Goal: Task Accomplishment & Management: Use online tool/utility

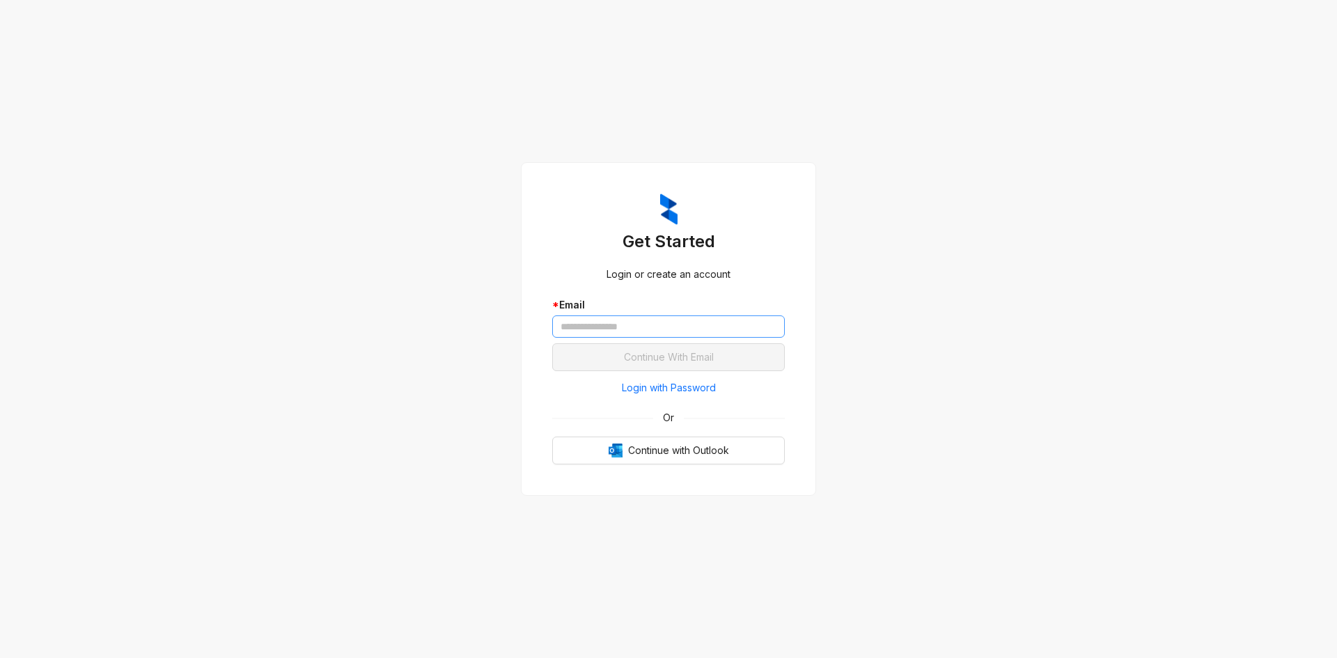
click at [620, 315] on div "* Email" at bounding box center [668, 317] width 233 height 40
click at [628, 322] on input "text" at bounding box center [668, 326] width 233 height 22
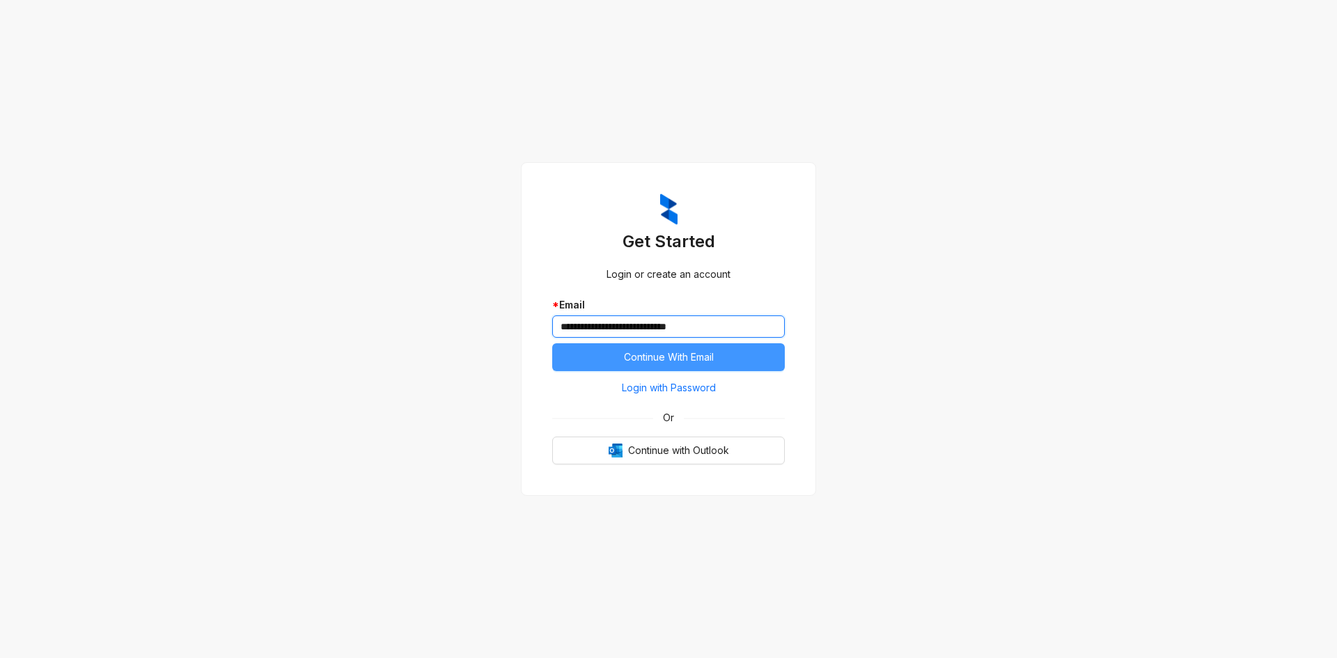
type input "**********"
click at [654, 360] on span "Continue With Email" at bounding box center [669, 357] width 90 height 15
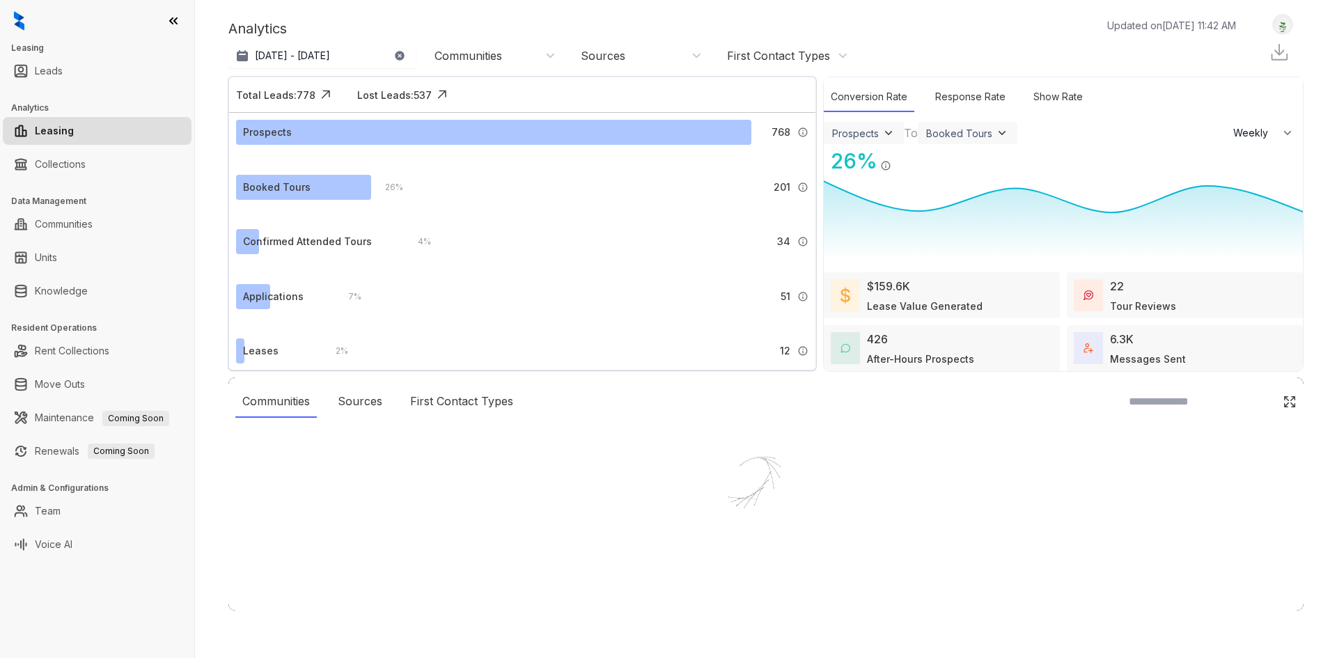
select select "******"
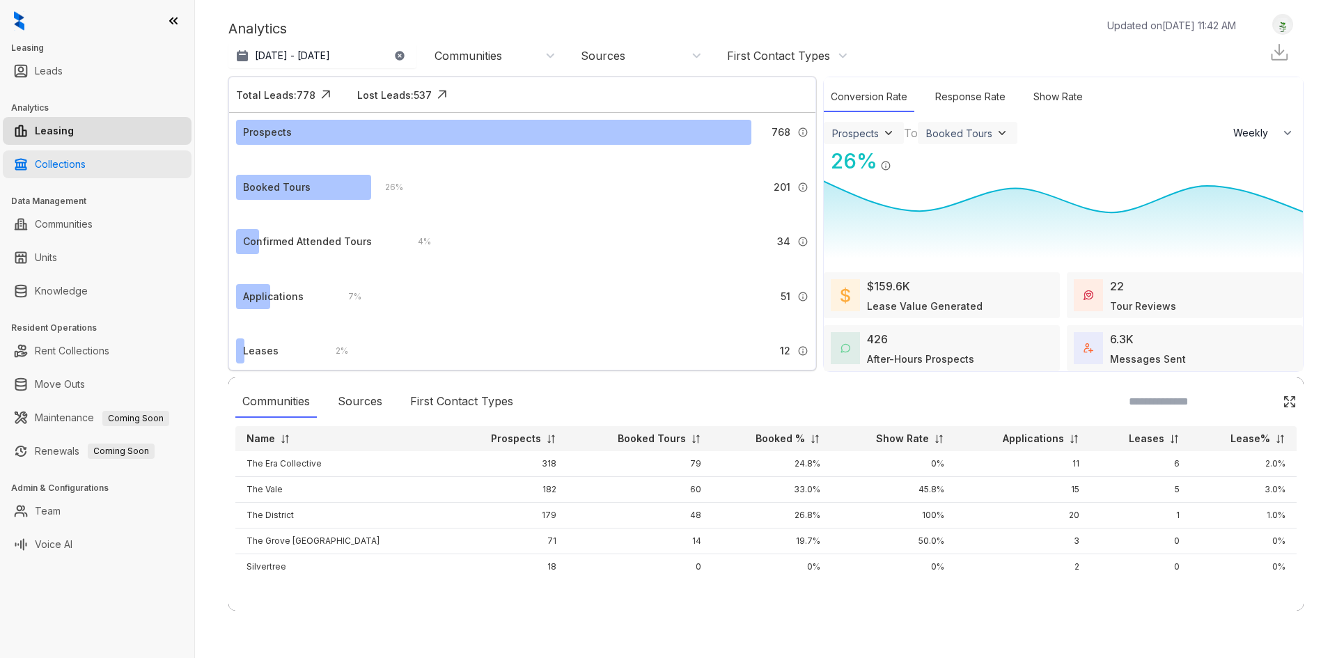
drag, startPoint x: 99, startPoint y: 162, endPoint x: 110, endPoint y: 162, distance: 11.1
click at [86, 162] on link "Collections" at bounding box center [60, 164] width 51 height 28
click at [86, 169] on link "Collections" at bounding box center [60, 164] width 51 height 28
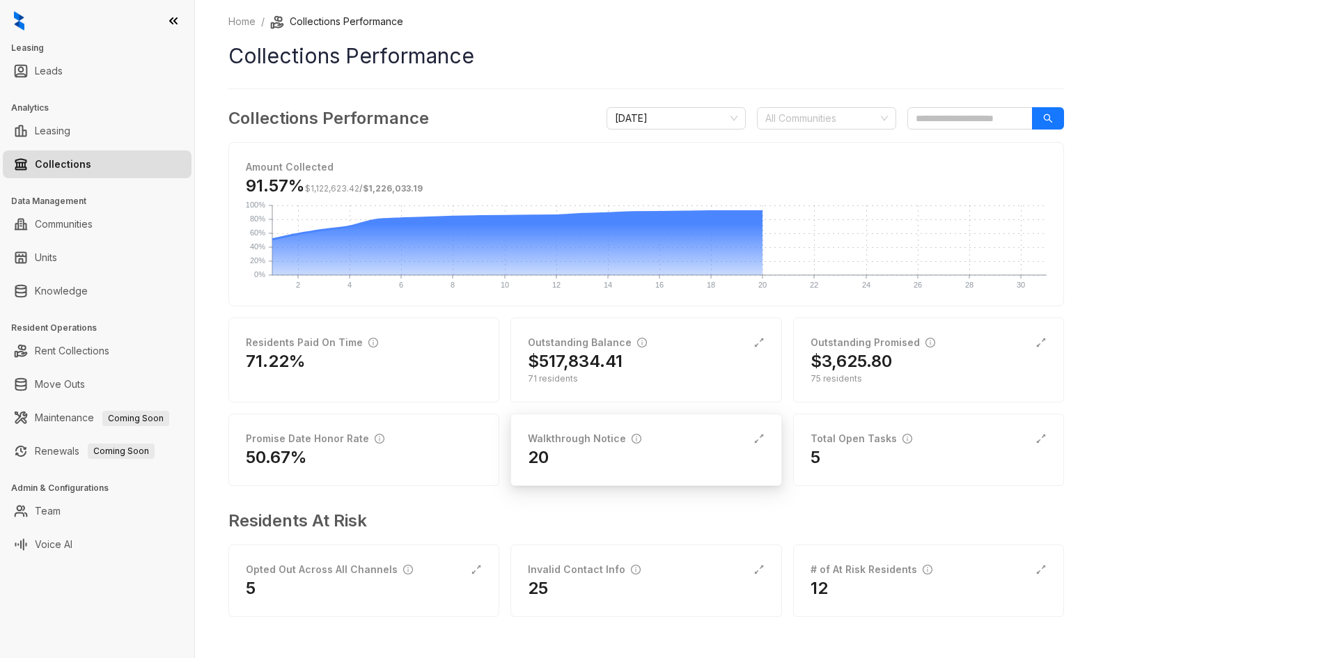
click at [625, 448] on div "20" at bounding box center [646, 457] width 236 height 22
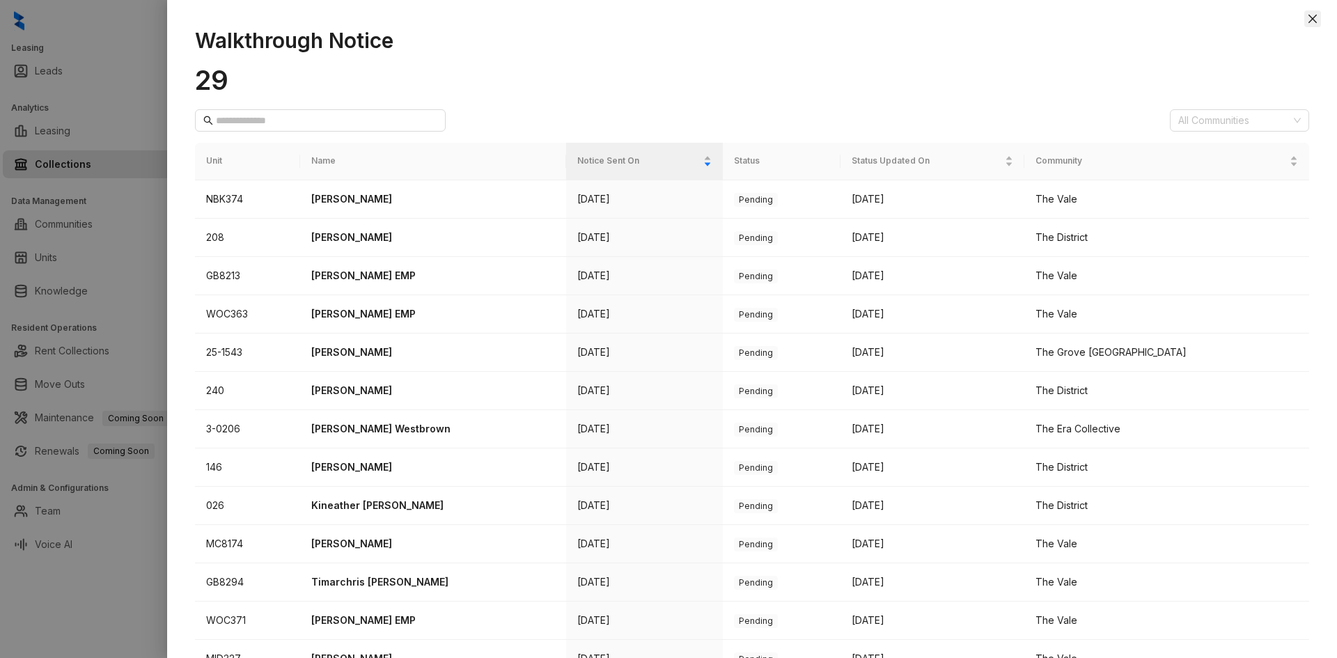
click at [1313, 19] on icon "close" at bounding box center [1312, 19] width 8 height 8
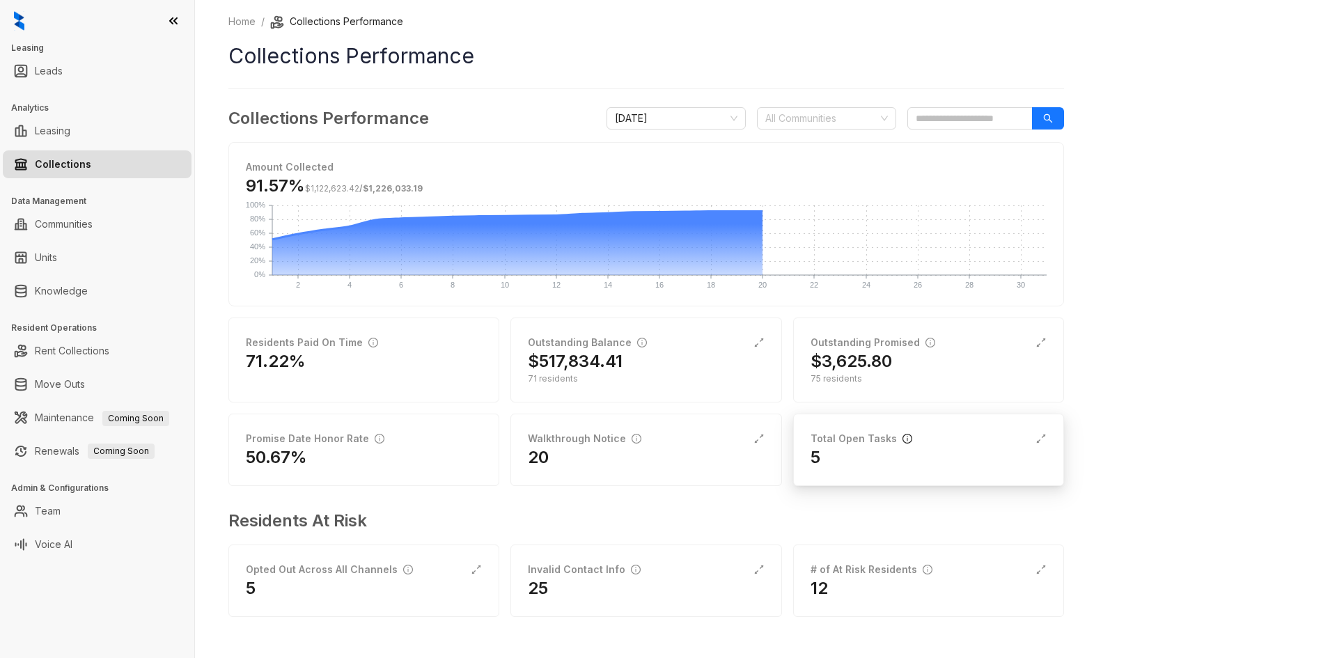
click at [906, 441] on icon "info-circle" at bounding box center [907, 439] width 10 height 10
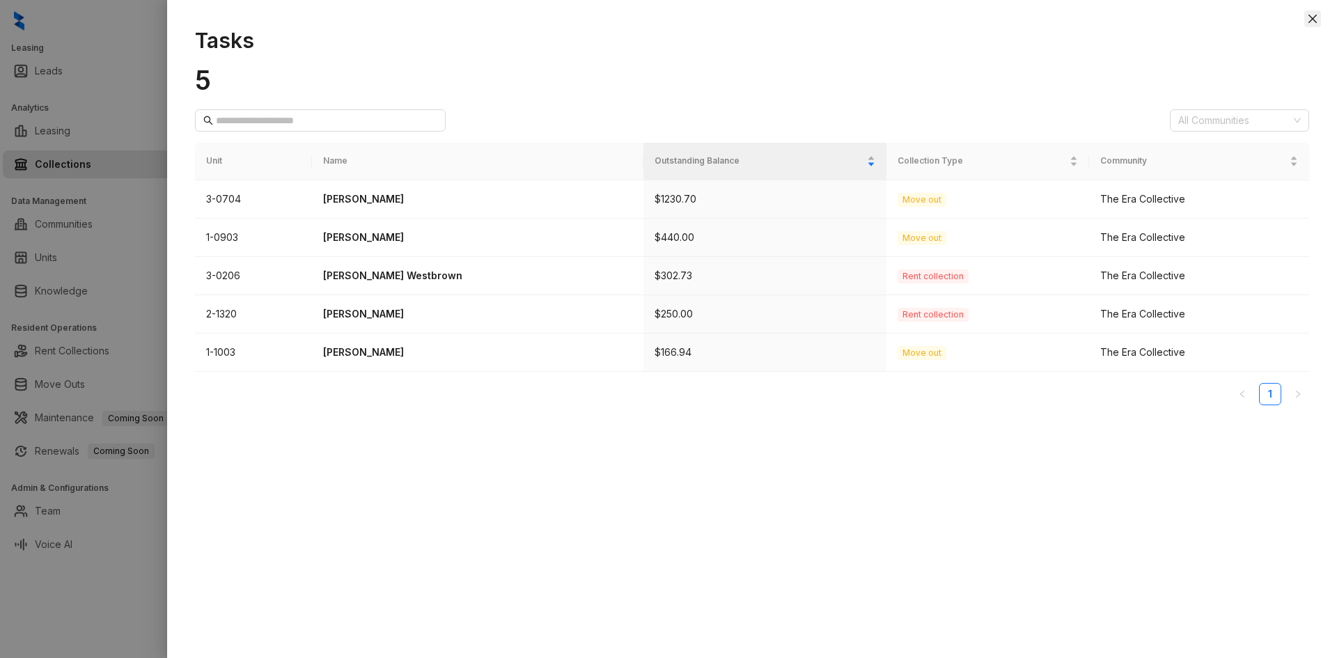
click at [1315, 15] on icon "close" at bounding box center [1312, 19] width 8 height 8
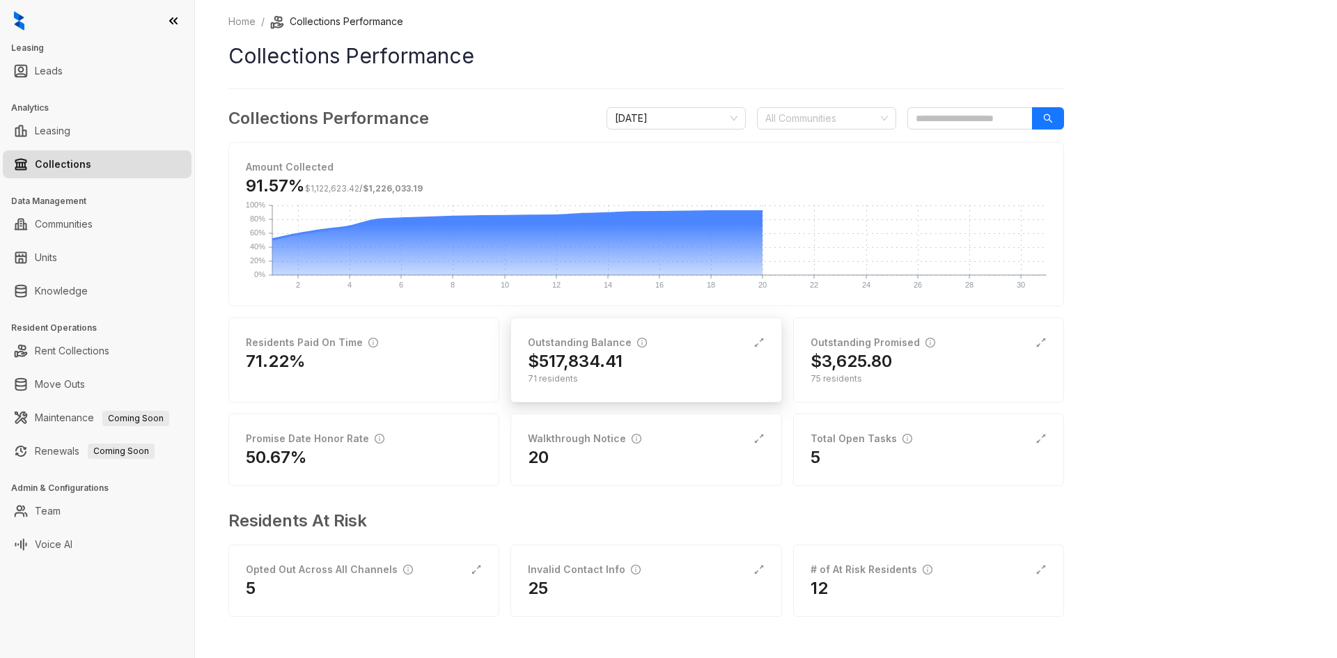
click at [691, 327] on div "Outstanding Balance $517,834.41 71 residents" at bounding box center [645, 360] width 271 height 85
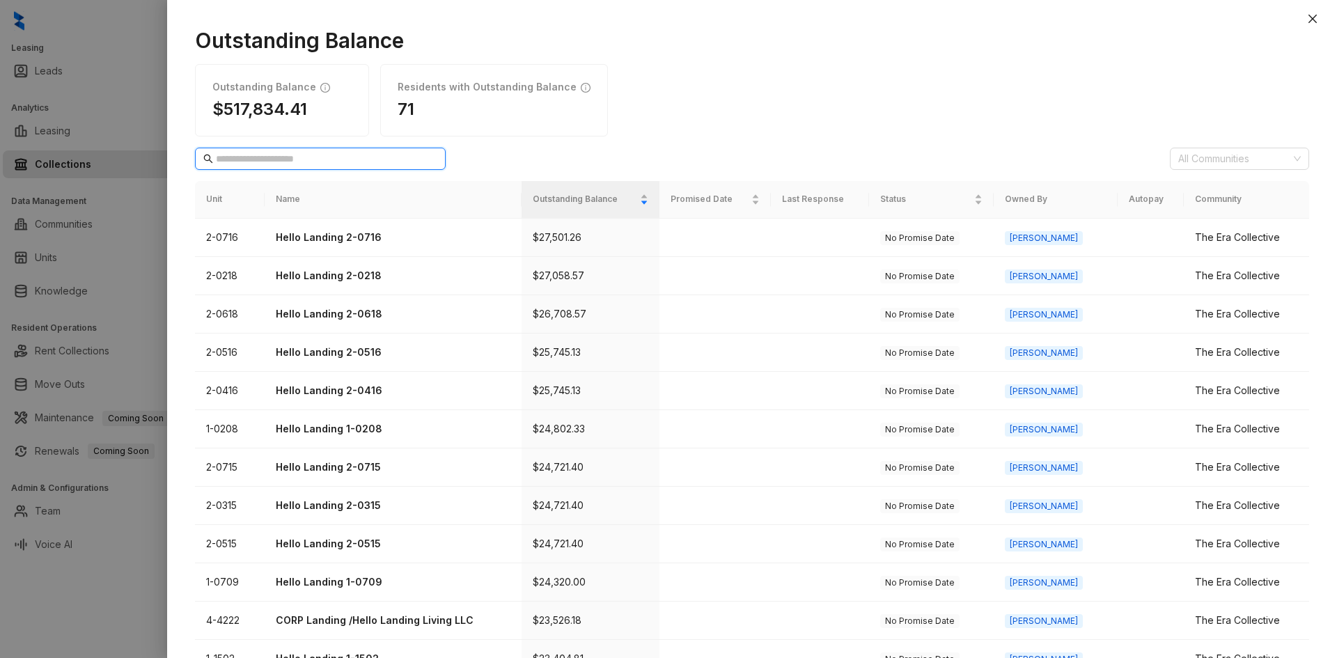
click at [257, 157] on input "text" at bounding box center [321, 158] width 210 height 15
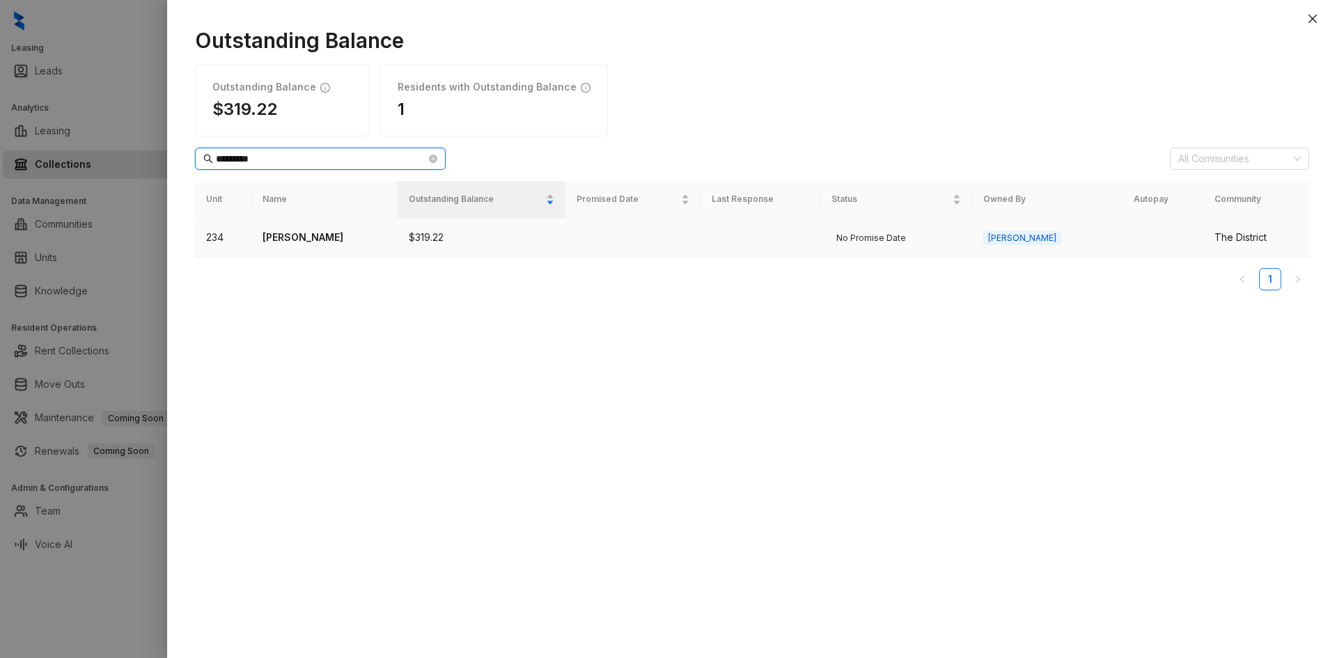
type input "*********"
click at [215, 238] on td "234" at bounding box center [223, 238] width 56 height 38
click at [334, 238] on p "[PERSON_NAME]" at bounding box center [324, 237] width 124 height 15
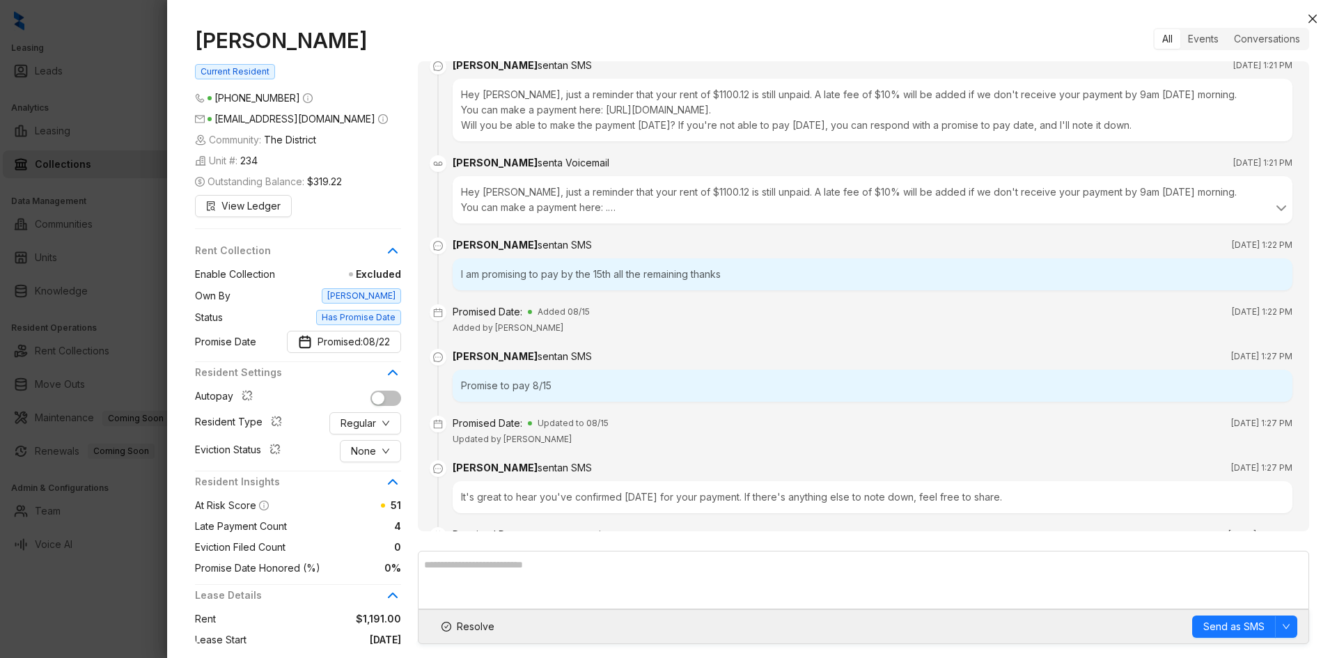
scroll to position [785, 0]
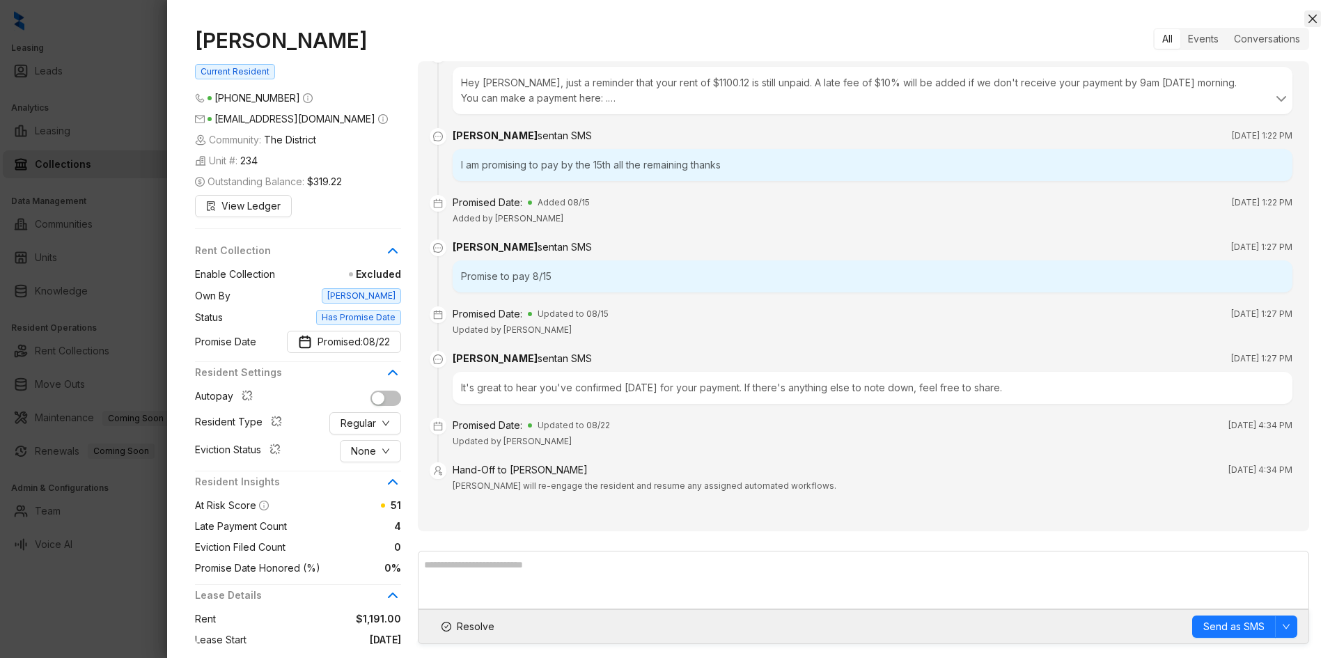
click at [1316, 11] on button "Close" at bounding box center [1312, 18] width 17 height 17
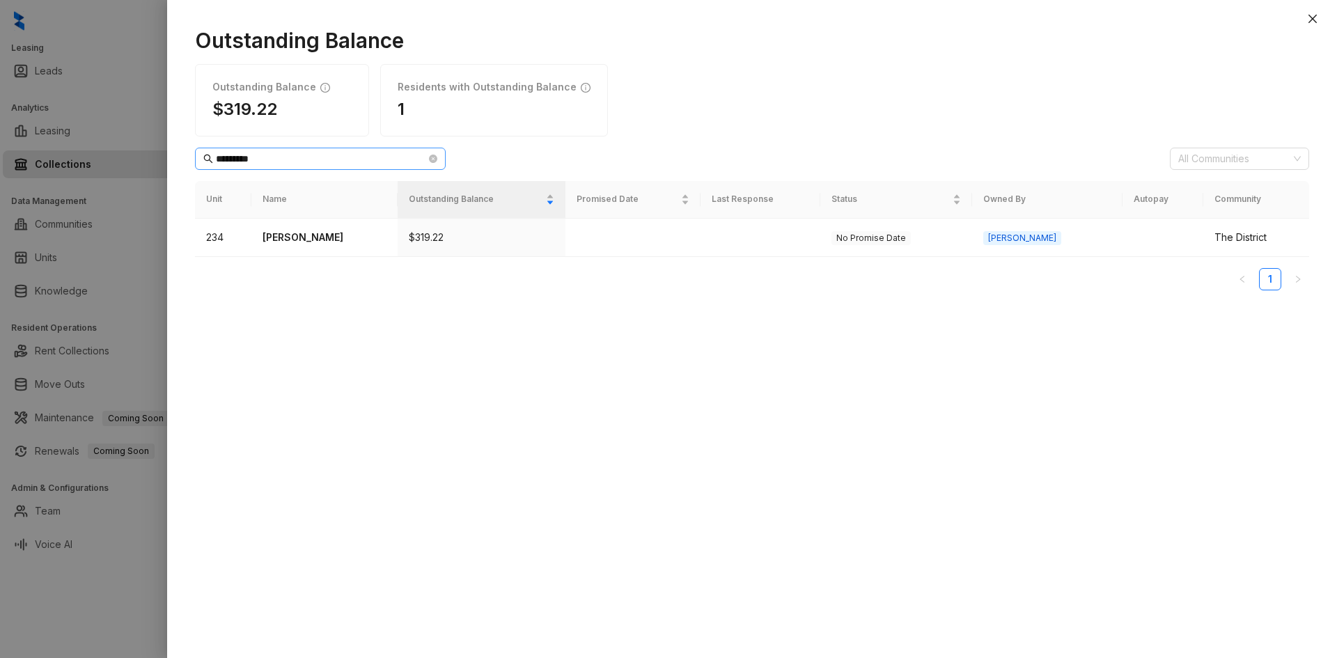
click at [436, 155] on icon "close-circle" at bounding box center [433, 159] width 8 height 8
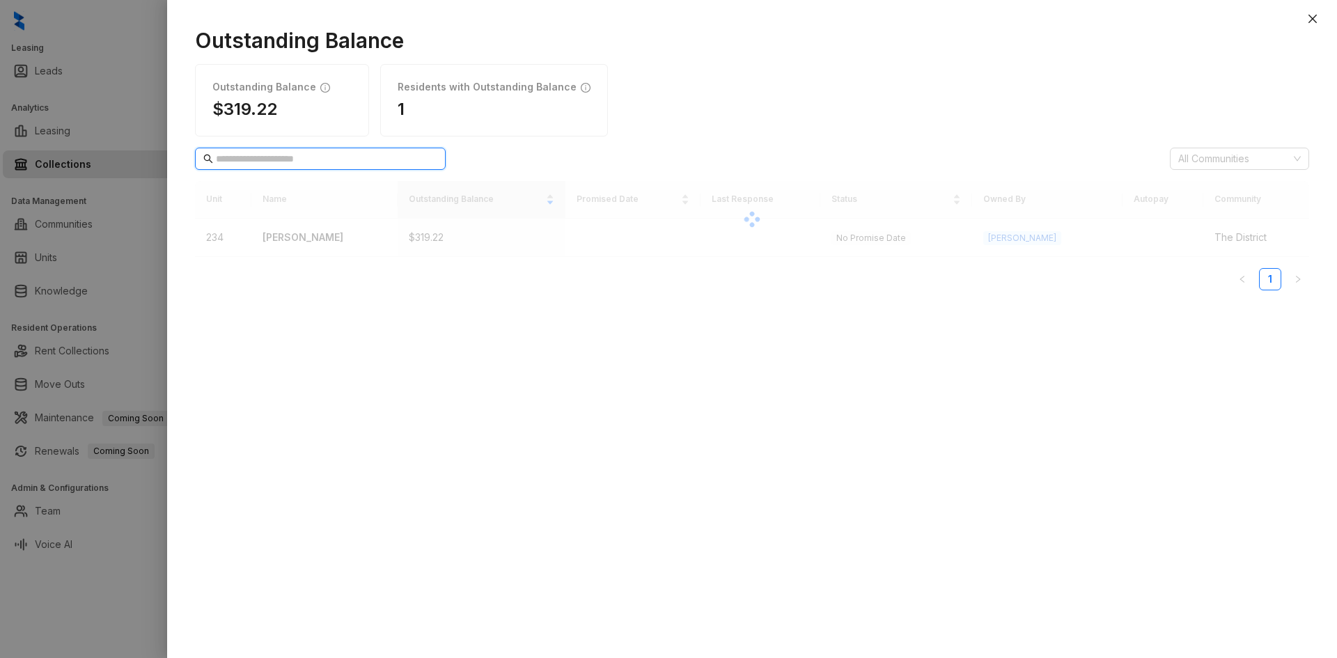
click at [301, 159] on input "text" at bounding box center [321, 158] width 210 height 15
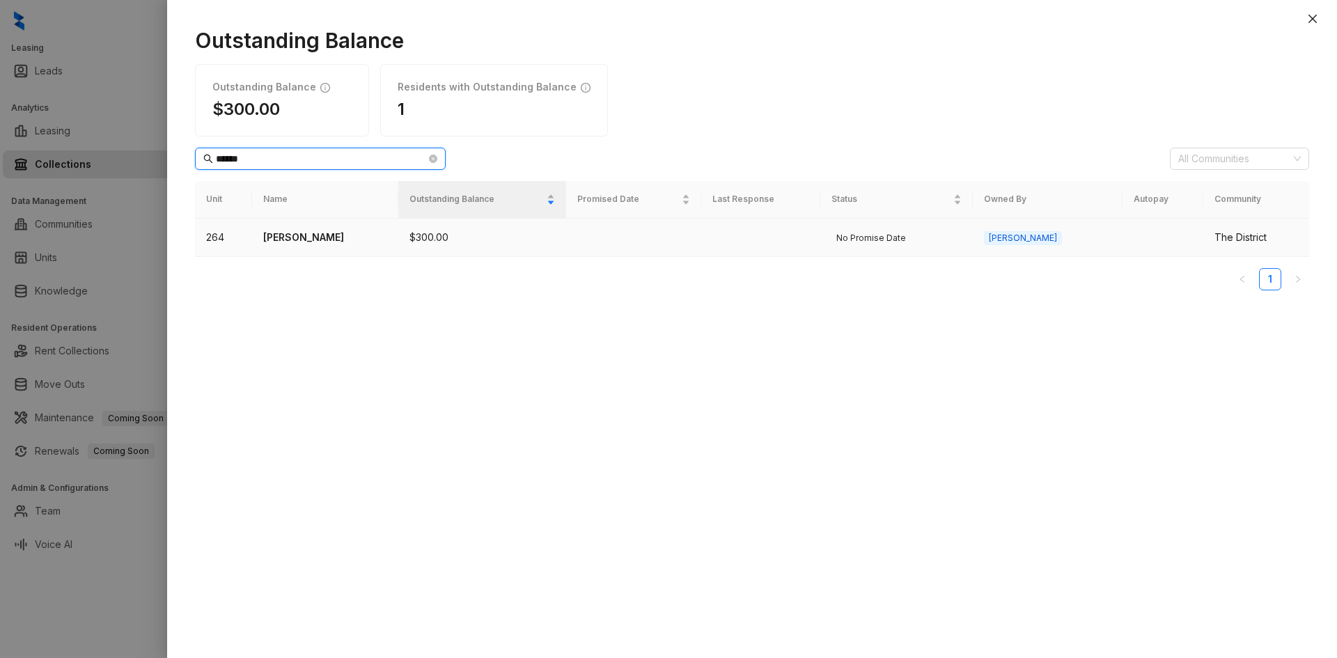
type input "******"
click at [295, 241] on p "[PERSON_NAME]" at bounding box center [325, 237] width 124 height 15
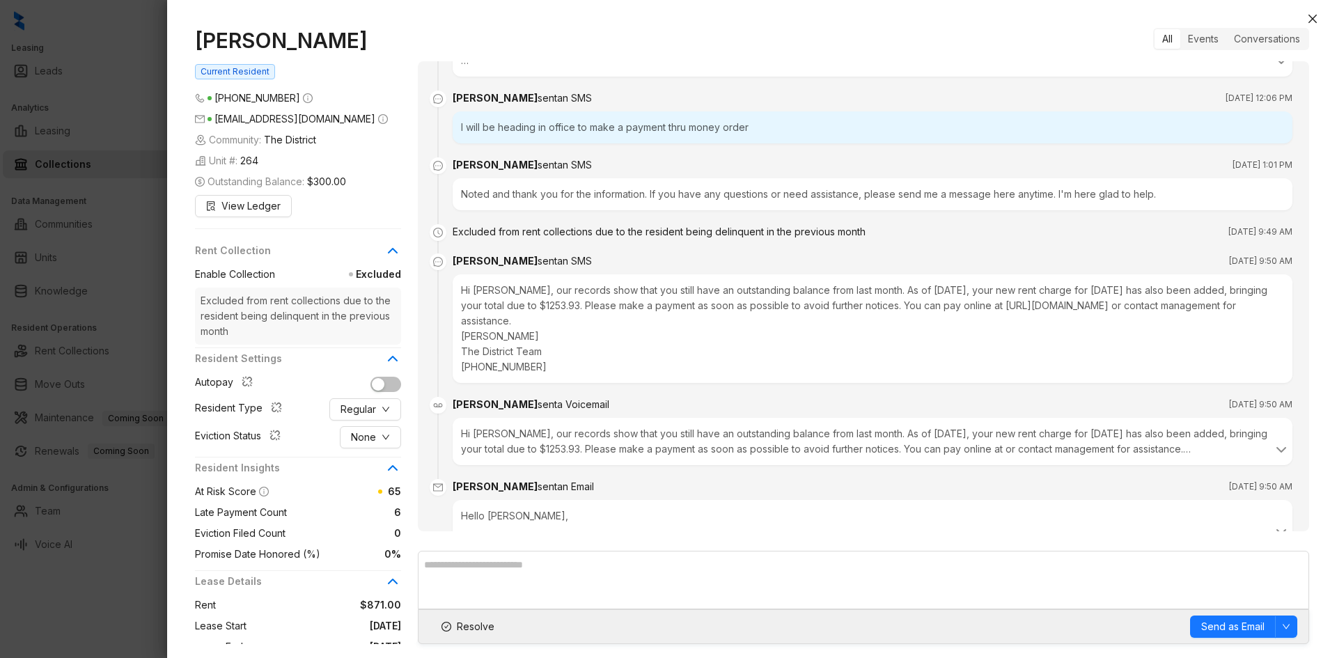
scroll to position [1254, 0]
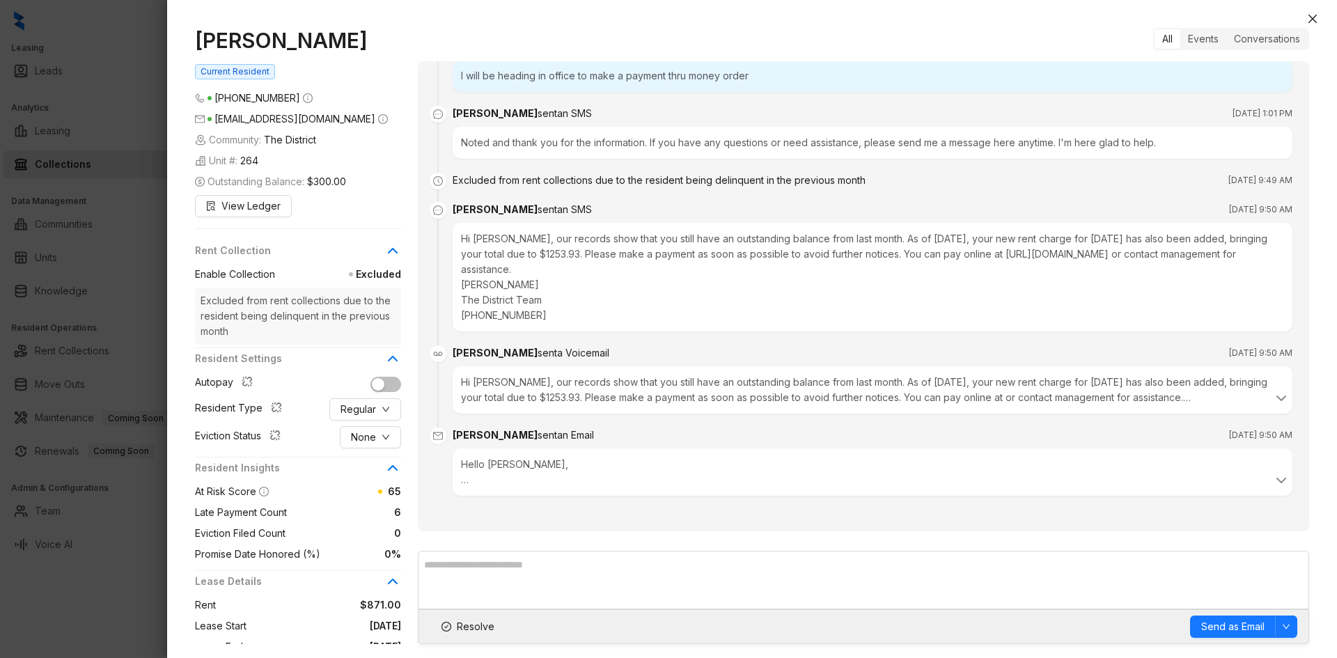
drag, startPoint x: 1313, startPoint y: 11, endPoint x: 1306, endPoint y: 15, distance: 7.8
click at [1313, 11] on button "Close" at bounding box center [1312, 18] width 17 height 17
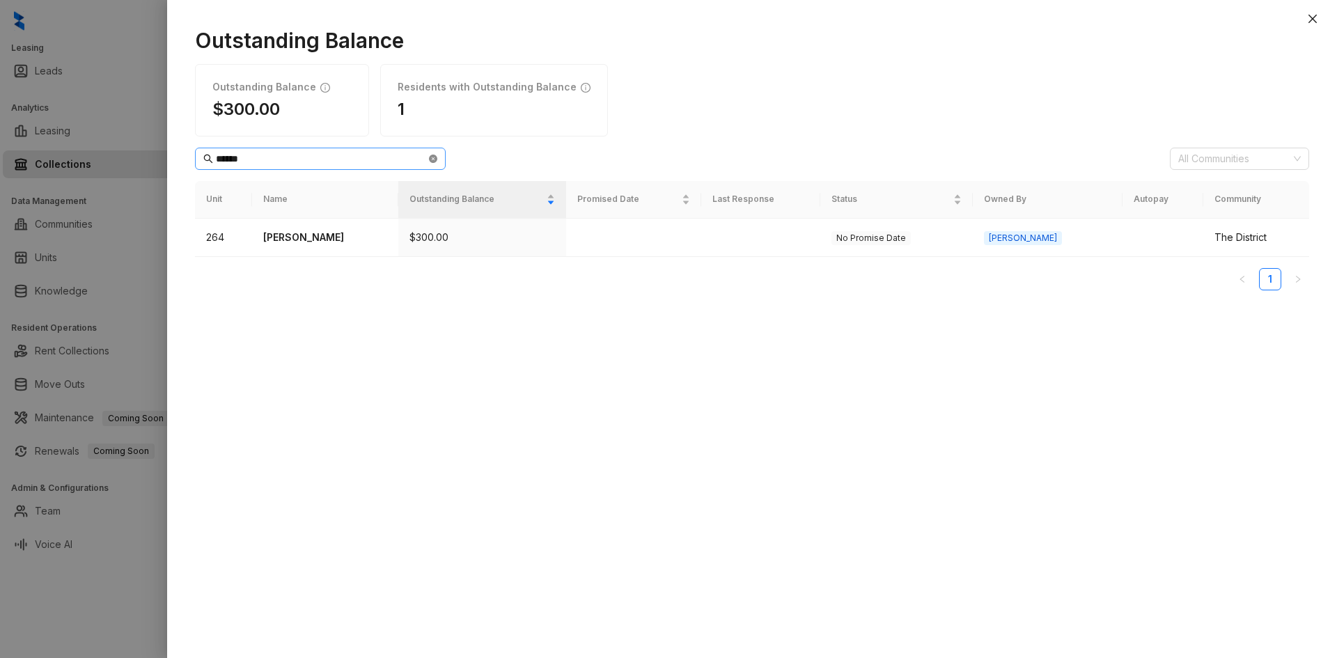
click at [431, 157] on icon "close-circle" at bounding box center [433, 159] width 8 height 8
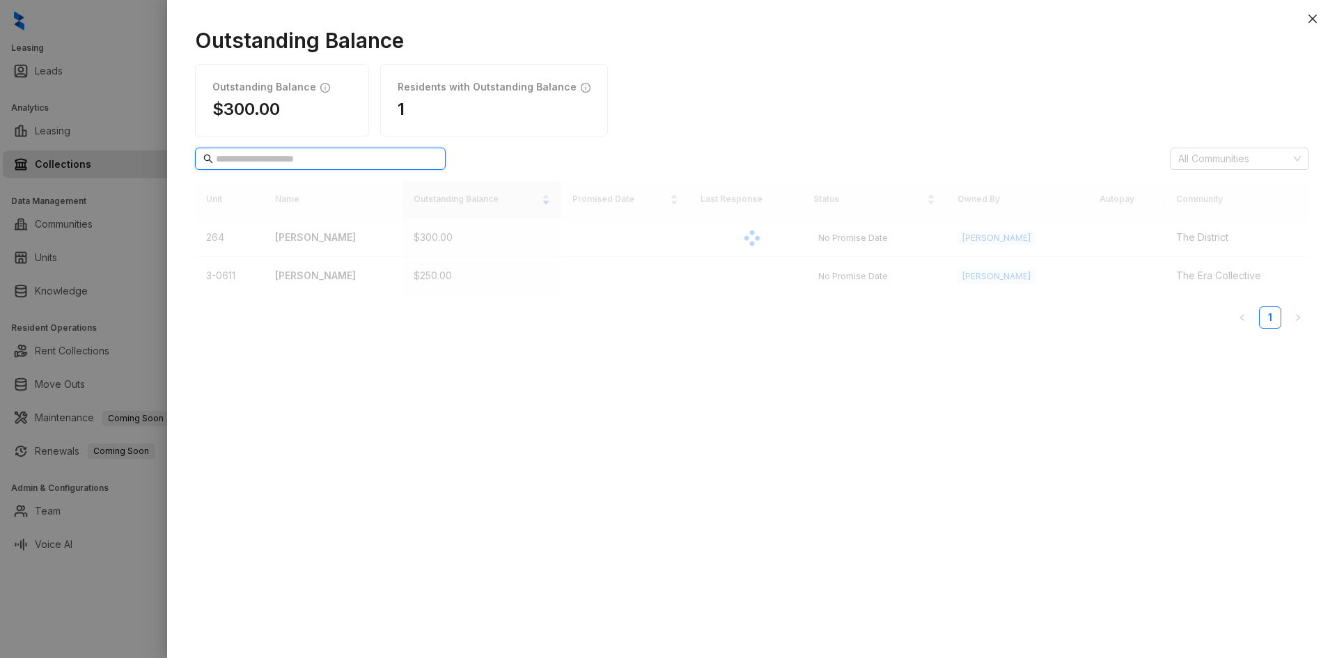
click at [254, 161] on input "text" at bounding box center [321, 158] width 210 height 15
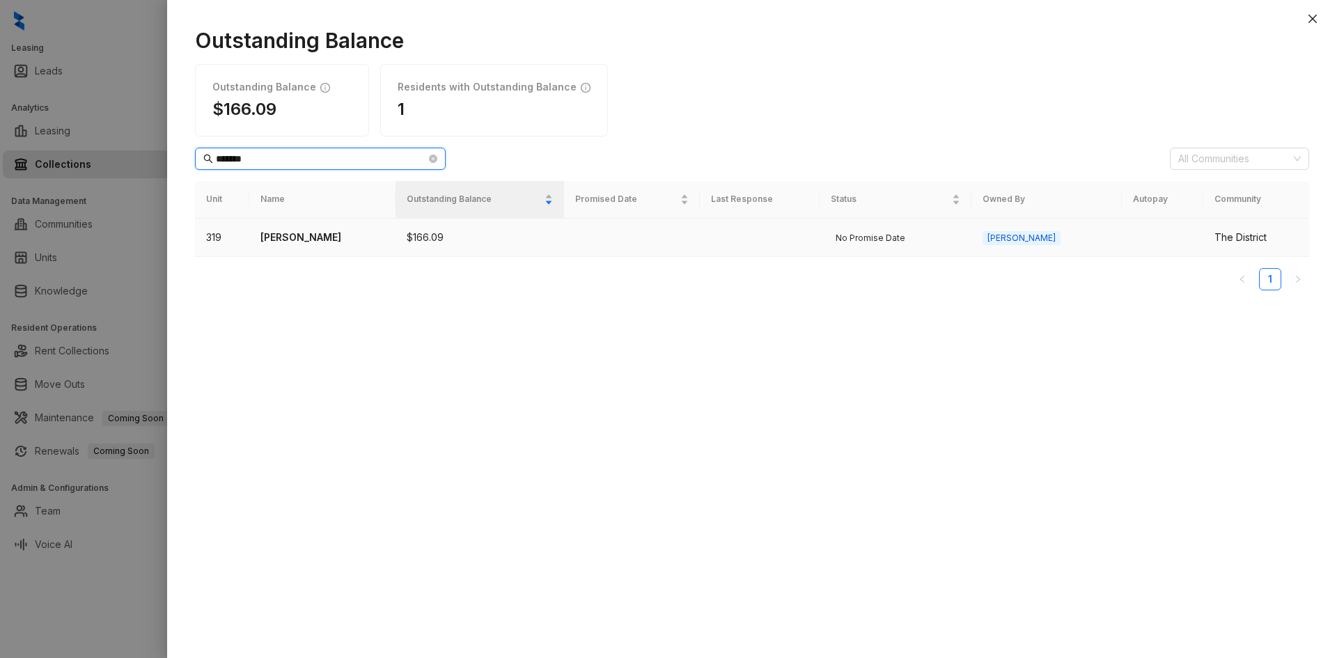
type input "*******"
click at [315, 238] on p "[PERSON_NAME]" at bounding box center [322, 237] width 124 height 15
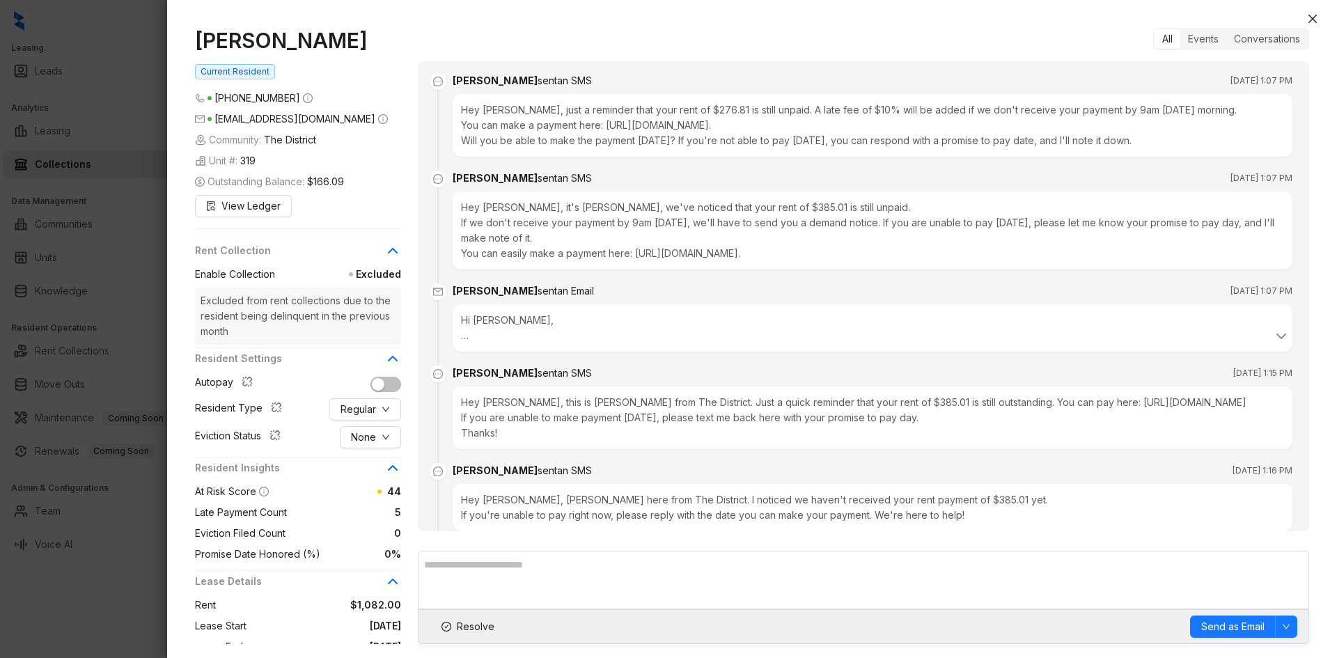
scroll to position [1024, 0]
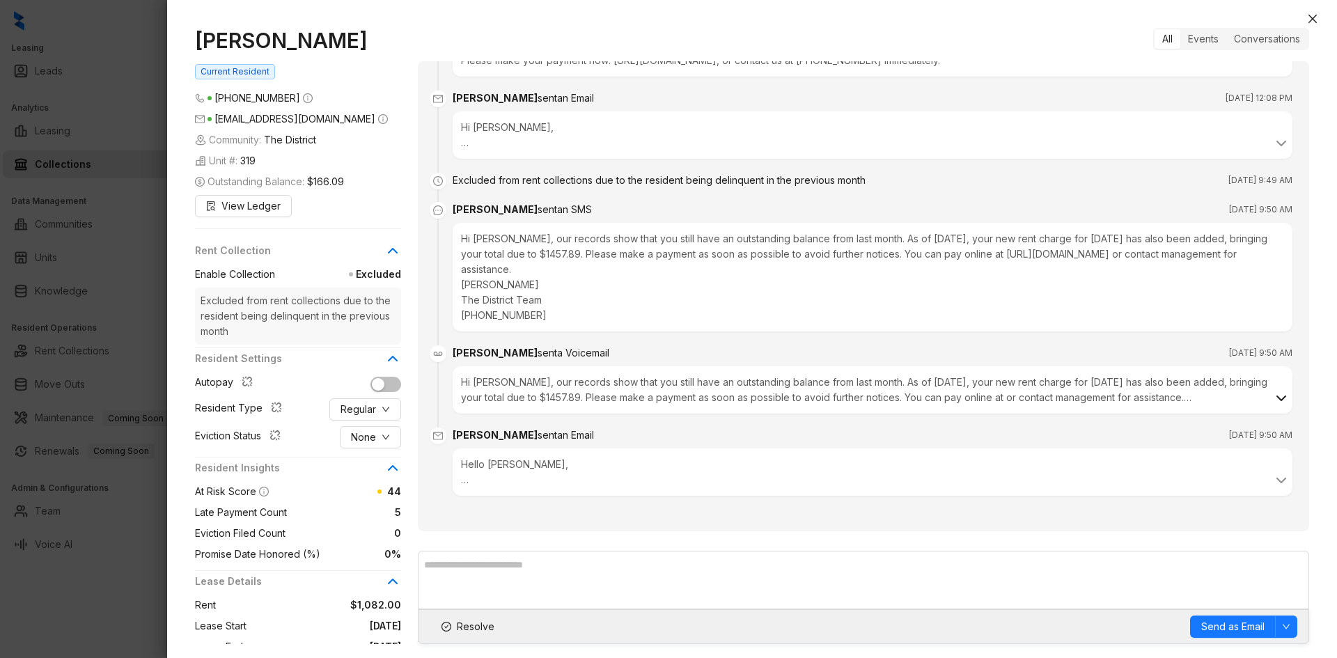
click at [1273, 403] on icon at bounding box center [1281, 398] width 17 height 17
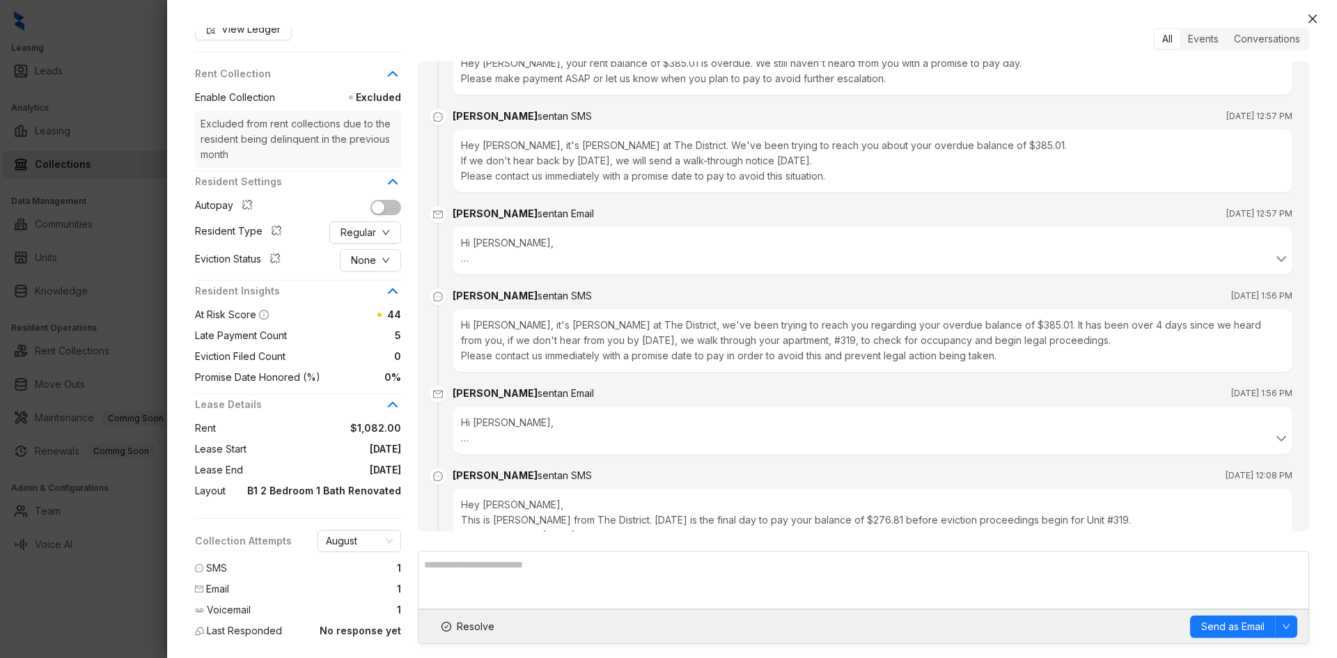
scroll to position [513, 0]
